Goal: Information Seeking & Learning: Check status

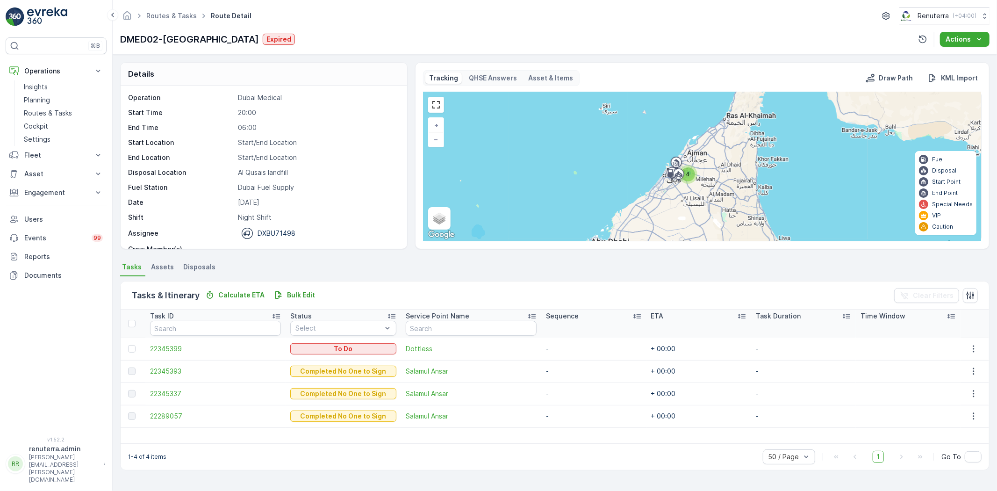
scroll to position [29, 0]
click at [34, 114] on p "Routes & Tasks" at bounding box center [48, 112] width 48 height 9
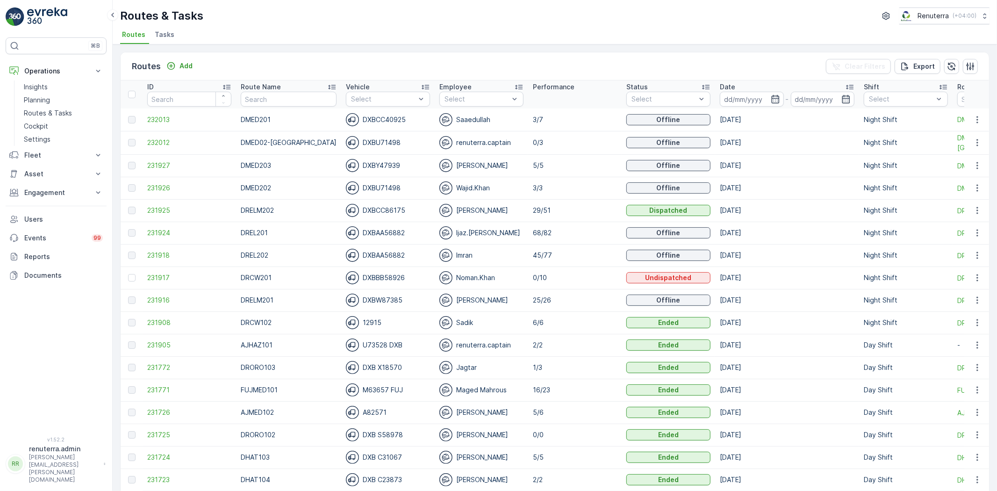
click at [146, 171] on td "231927" at bounding box center [190, 165] width 94 height 22
click at [157, 166] on span "231927" at bounding box center [189, 165] width 84 height 9
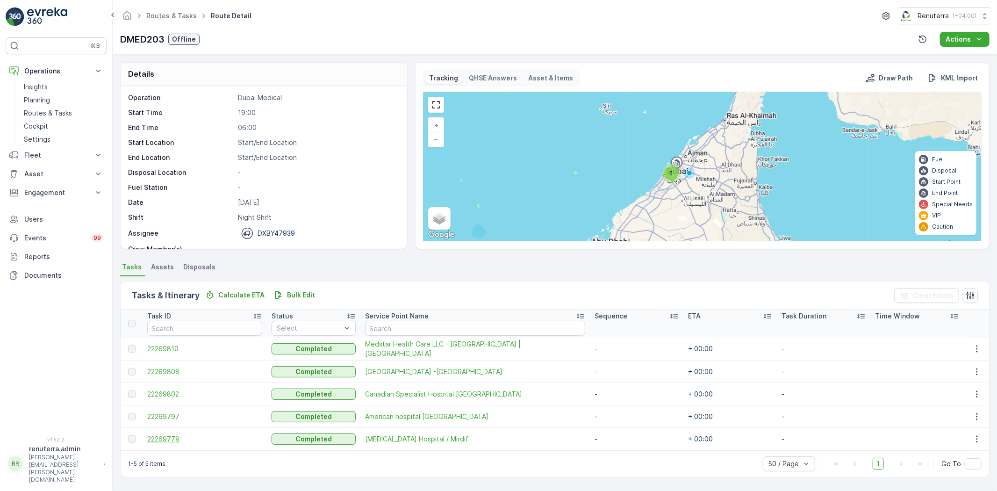
click at [167, 441] on span "22269778" at bounding box center [204, 438] width 115 height 9
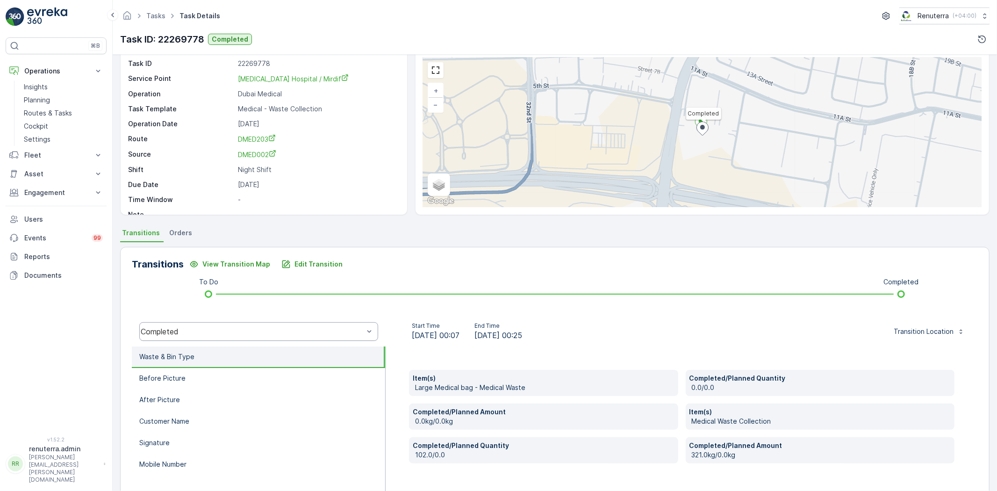
scroll to position [52, 0]
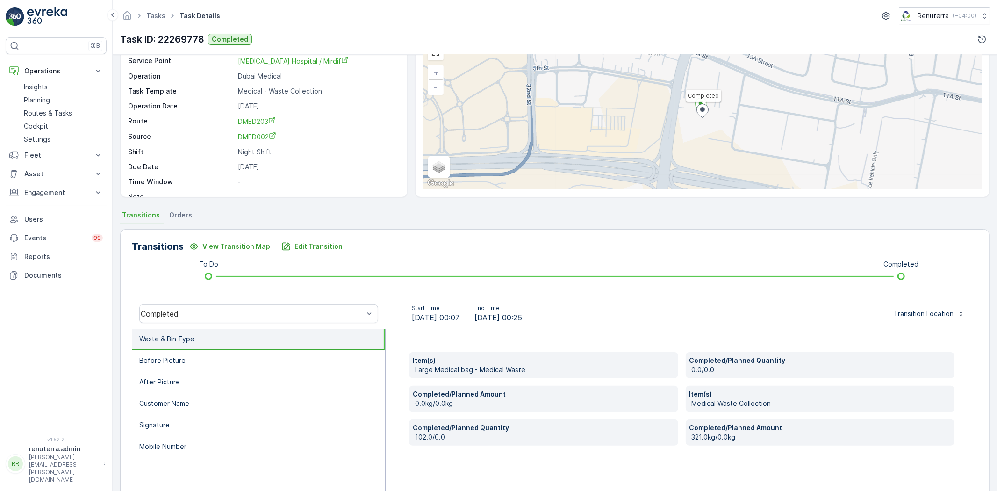
drag, startPoint x: 301, startPoint y: 176, endPoint x: 307, endPoint y: 176, distance: 6.1
click at [305, 177] on div "Task ID 22269778 Service [GEOGRAPHIC_DATA][MEDICAL_DATA] / Mirdif Operation Dub…" at bounding box center [262, 121] width 269 height 160
drag, startPoint x: 302, startPoint y: 185, endPoint x: 299, endPoint y: 203, distance: 18.8
click at [301, 187] on div "Task ID 22269778 Service [GEOGRAPHIC_DATA][MEDICAL_DATA] / Mirdif Operation Dub…" at bounding box center [262, 121] width 269 height 160
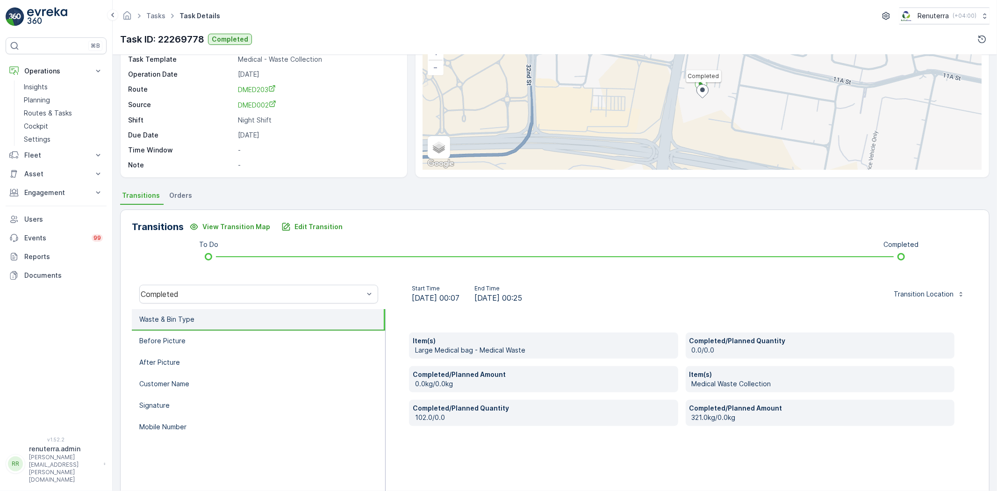
scroll to position [0, 0]
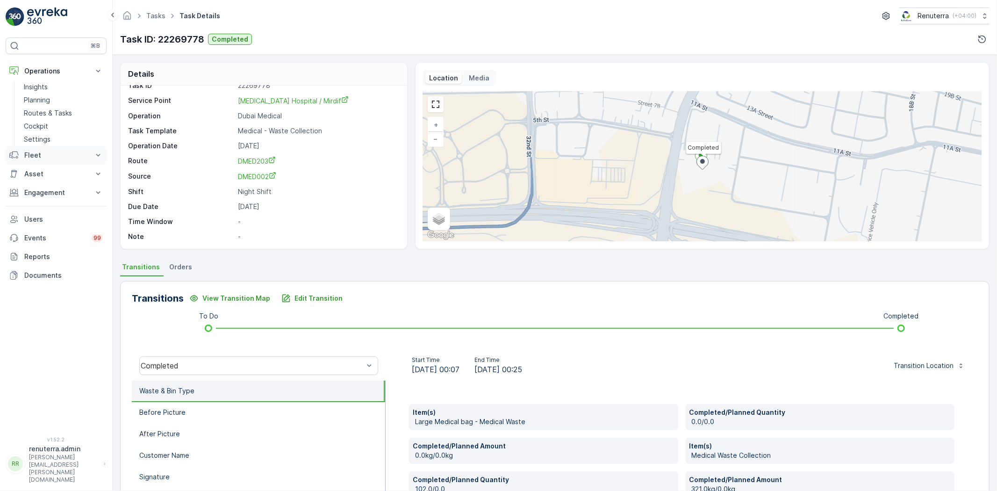
click at [53, 112] on p "Routes & Tasks" at bounding box center [48, 112] width 48 height 9
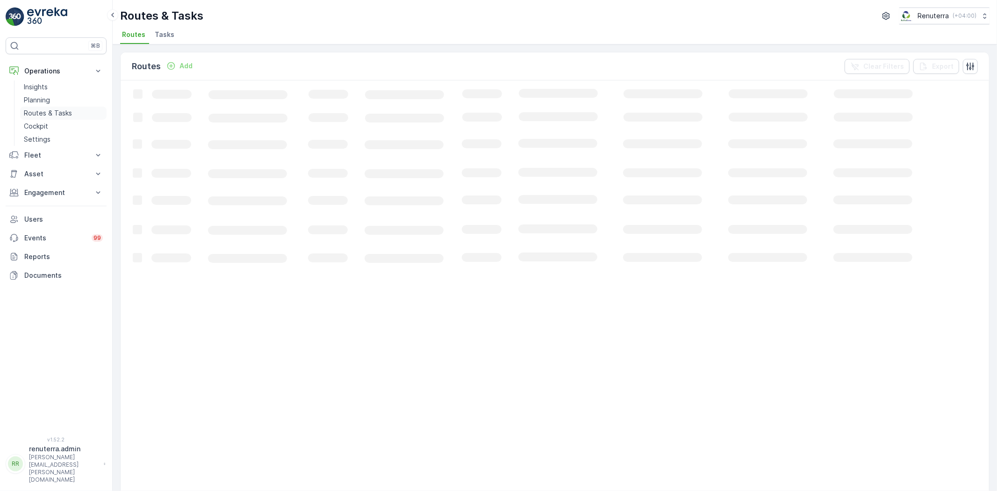
click at [40, 114] on p "Routes & Tasks" at bounding box center [48, 112] width 48 height 9
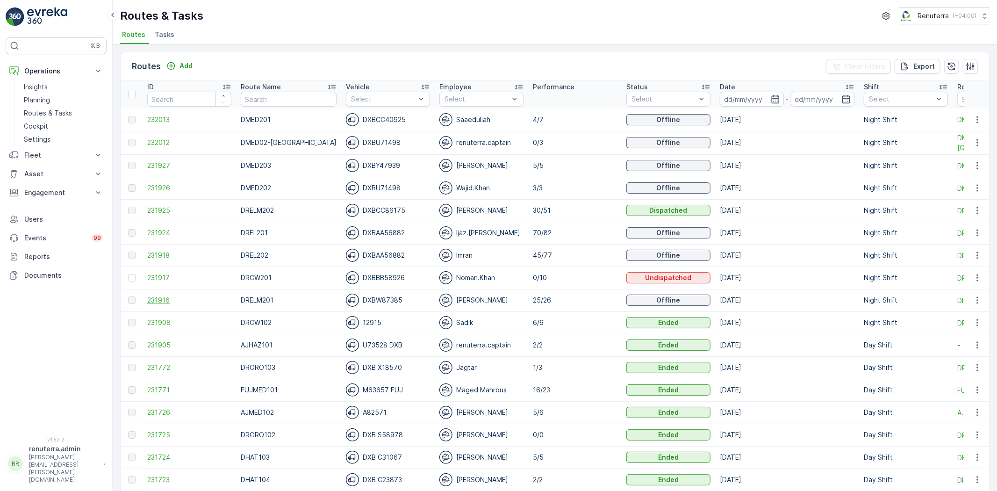
click at [160, 302] on span "231916" at bounding box center [189, 299] width 84 height 9
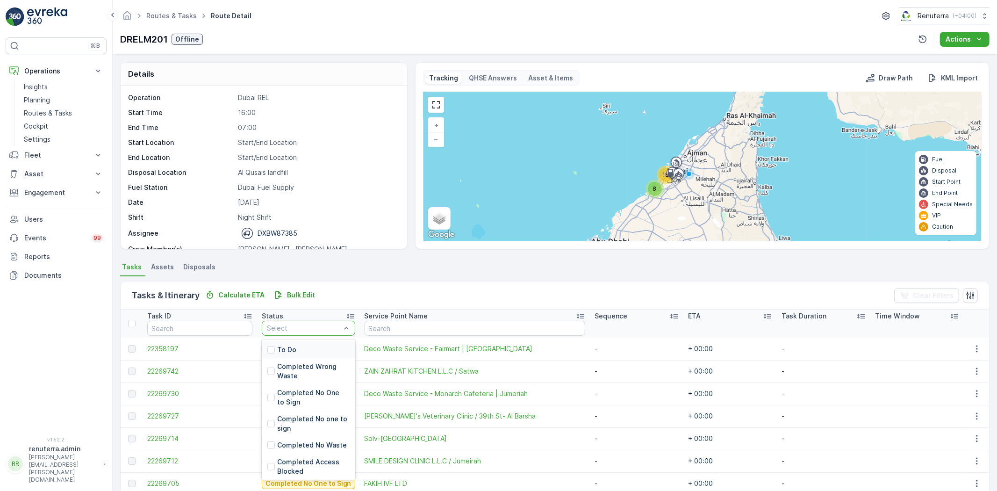
click at [302, 349] on div "To Do" at bounding box center [309, 349] width 94 height 17
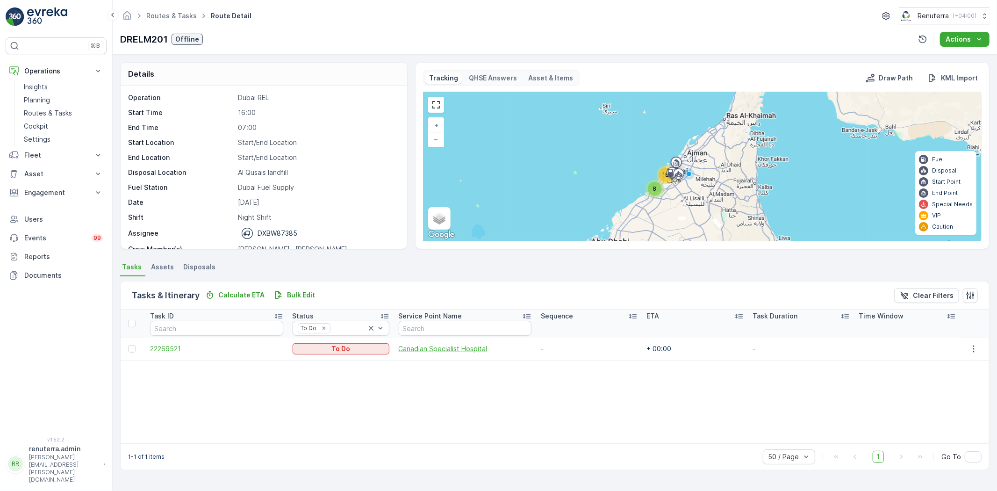
click at [450, 347] on span "Canadian Specialist Hospital" at bounding box center [465, 348] width 133 height 9
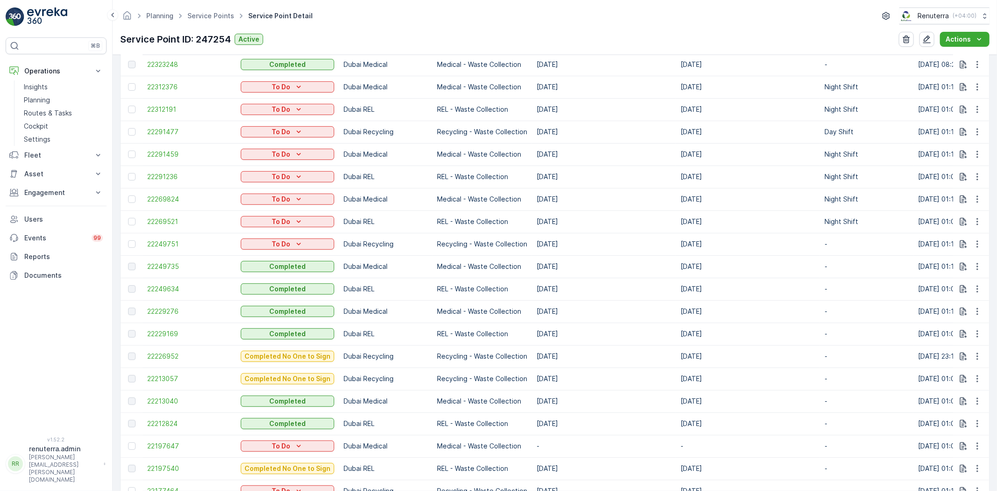
scroll to position [609, 0]
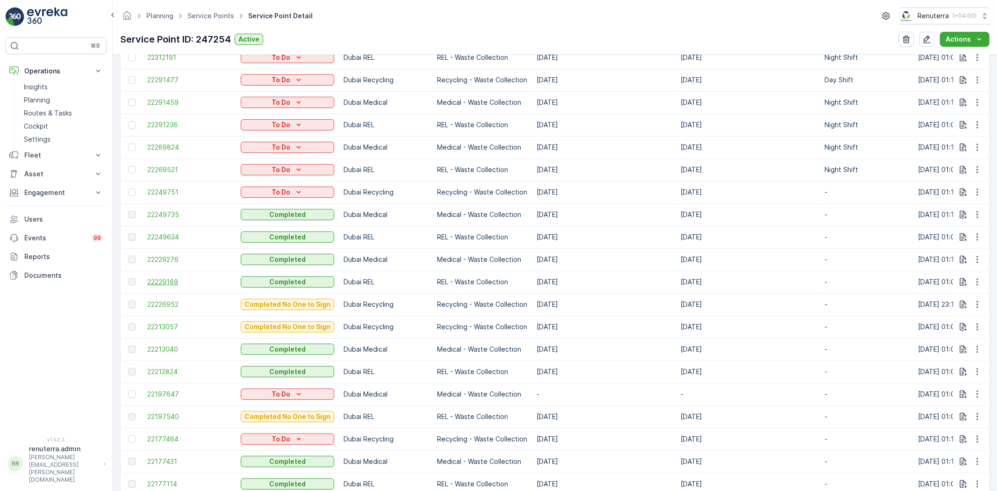
click at [168, 277] on span "22229169" at bounding box center [189, 281] width 84 height 9
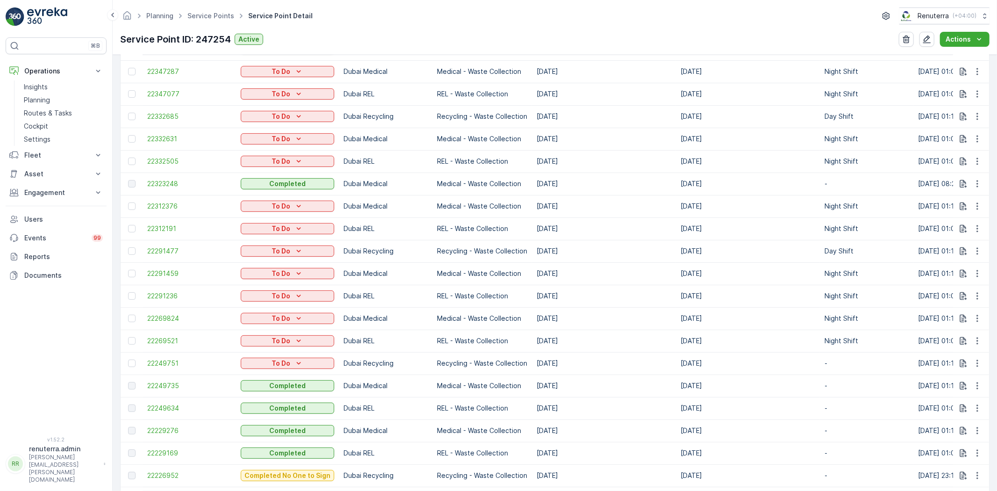
scroll to position [519, 0]
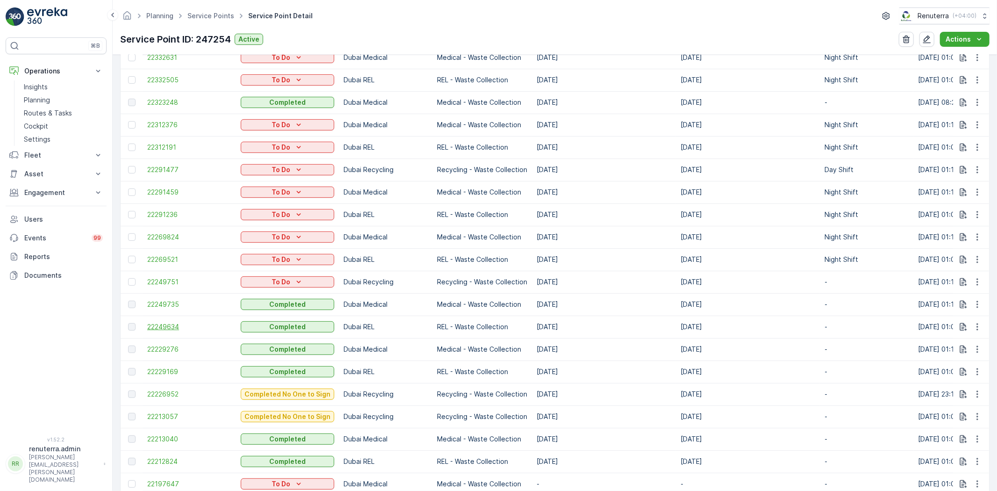
click at [180, 325] on span "22249634" at bounding box center [189, 326] width 84 height 9
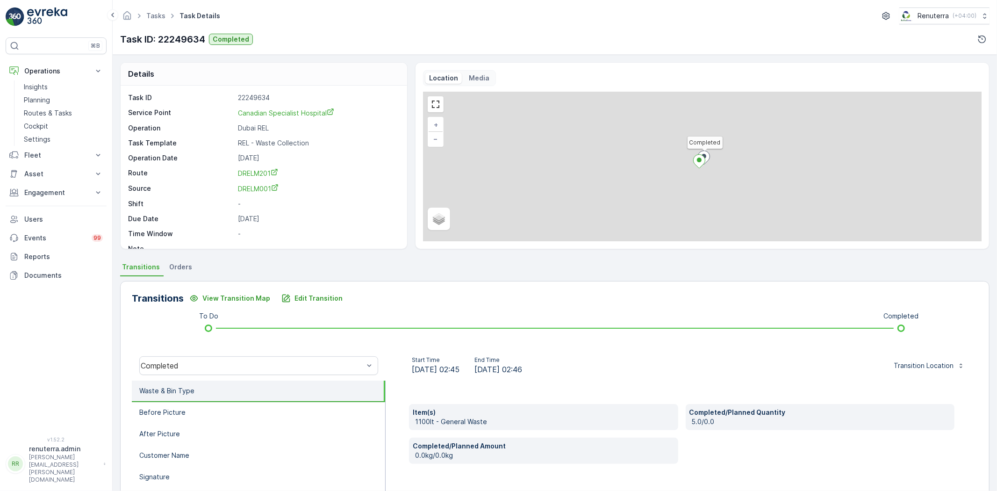
click at [220, 328] on div at bounding box center [554, 328] width 677 height 1
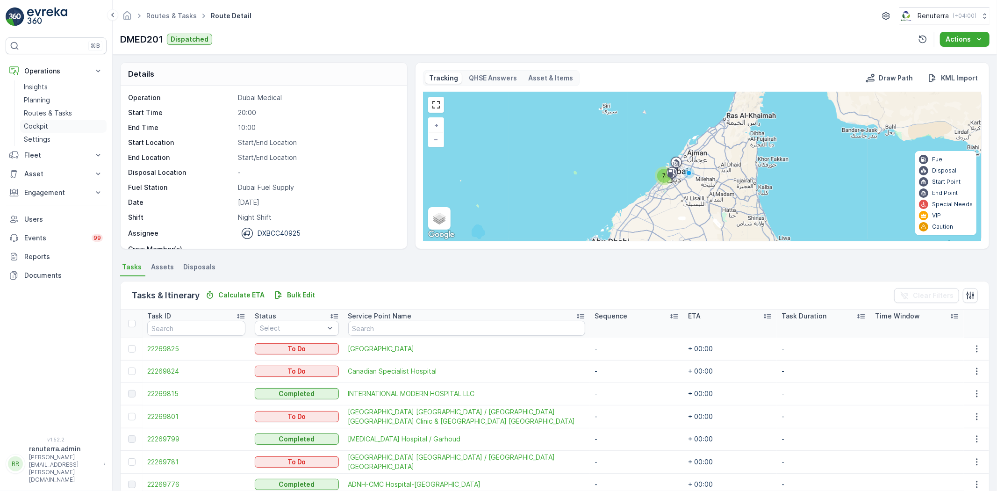
click at [36, 120] on link "Cockpit" at bounding box center [63, 126] width 86 height 13
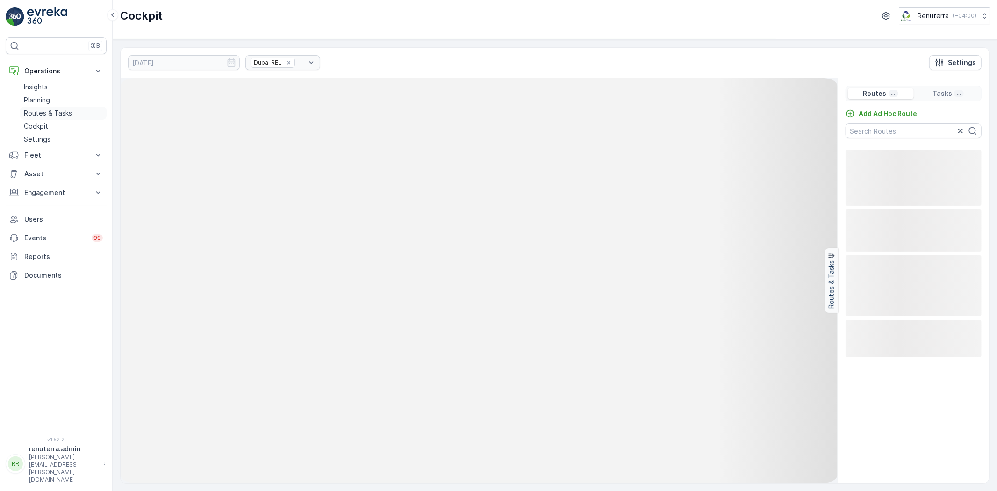
click at [40, 115] on p "Routes & Tasks" at bounding box center [48, 112] width 48 height 9
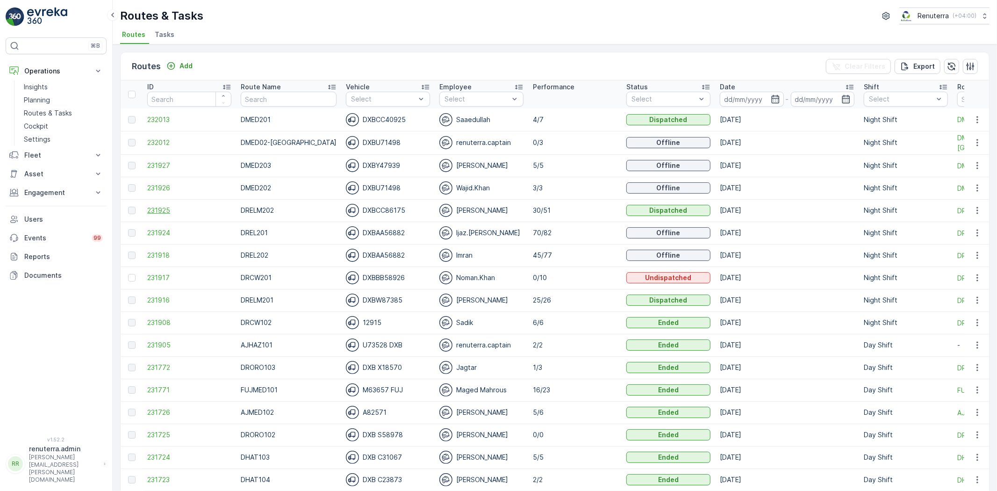
click at [167, 208] on span "231925" at bounding box center [189, 210] width 84 height 9
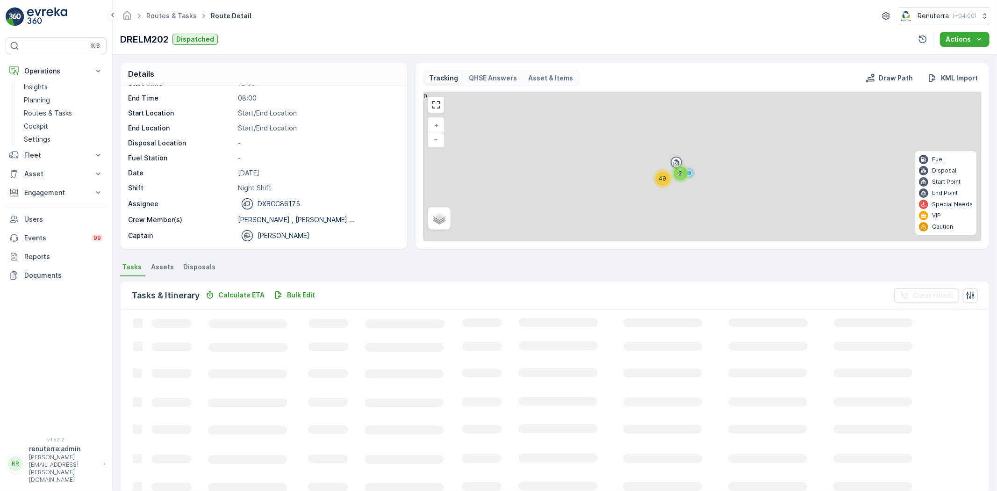
scroll to position [208, 0]
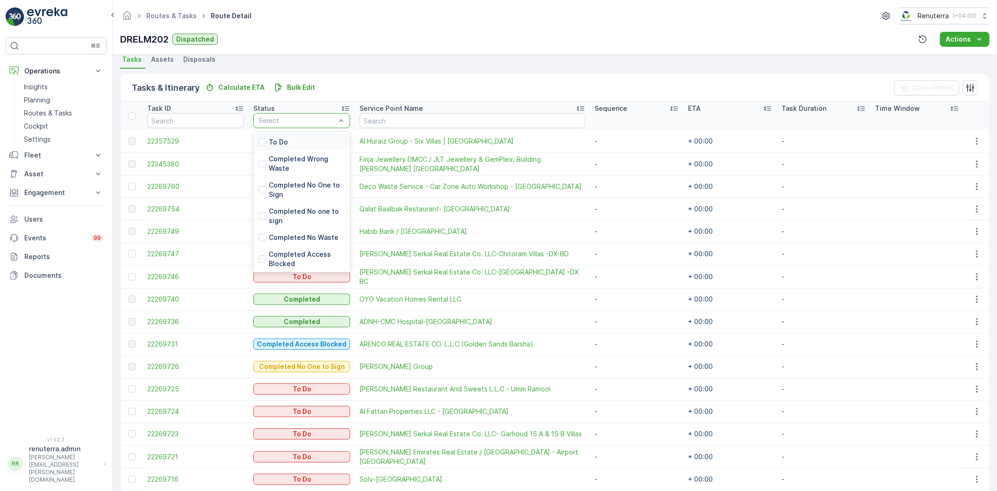
click at [308, 139] on div "To Do" at bounding box center [301, 142] width 97 height 17
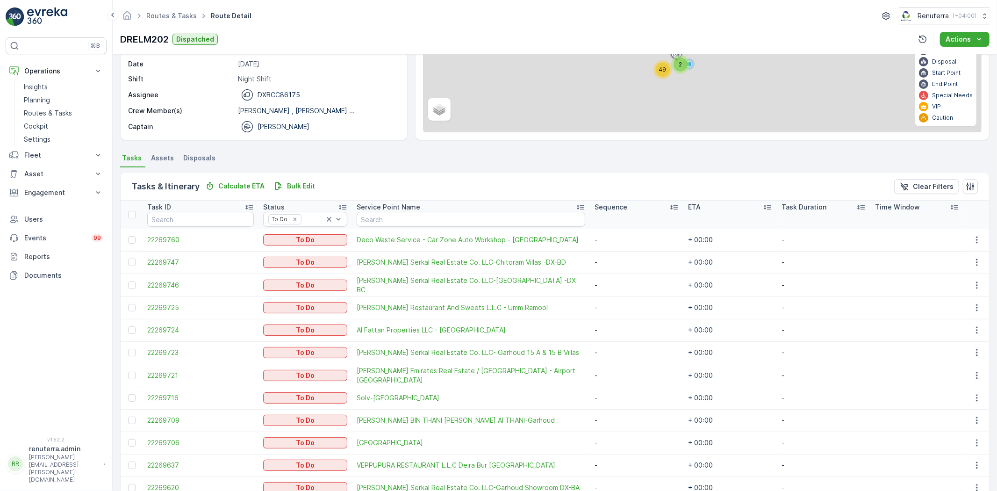
scroll to position [99, 0]
